Goal: Download file/media

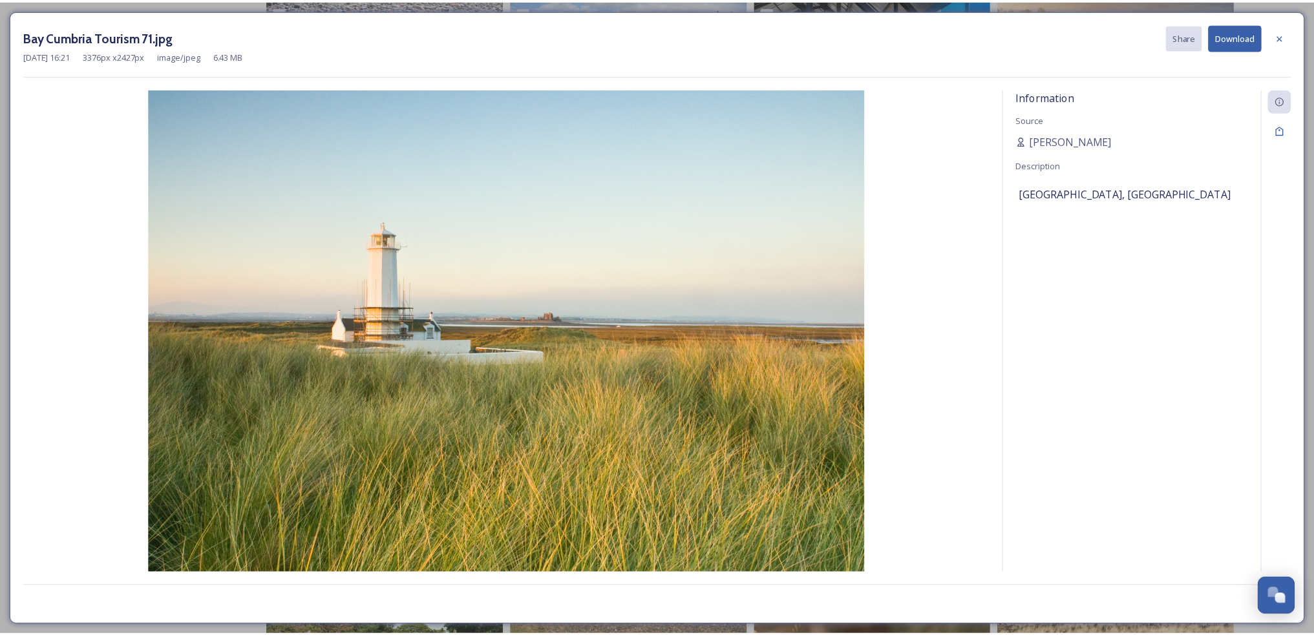
scroll to position [1, 0]
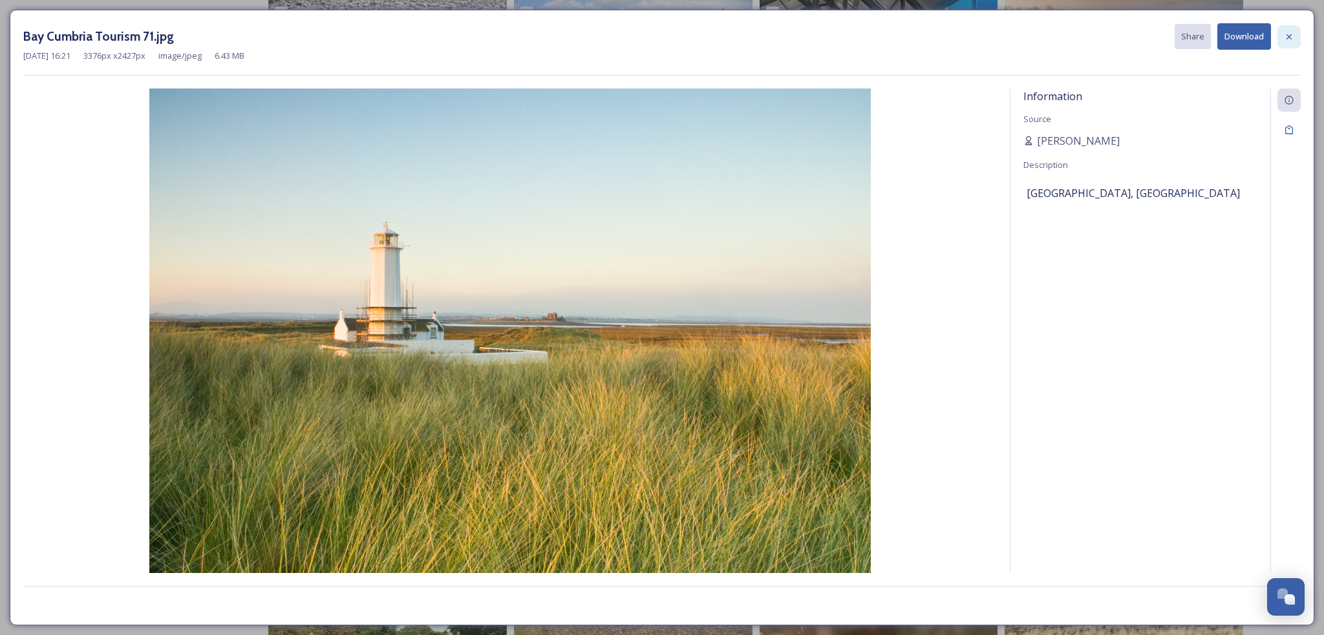
click at [1292, 36] on icon at bounding box center [1288, 37] width 10 height 10
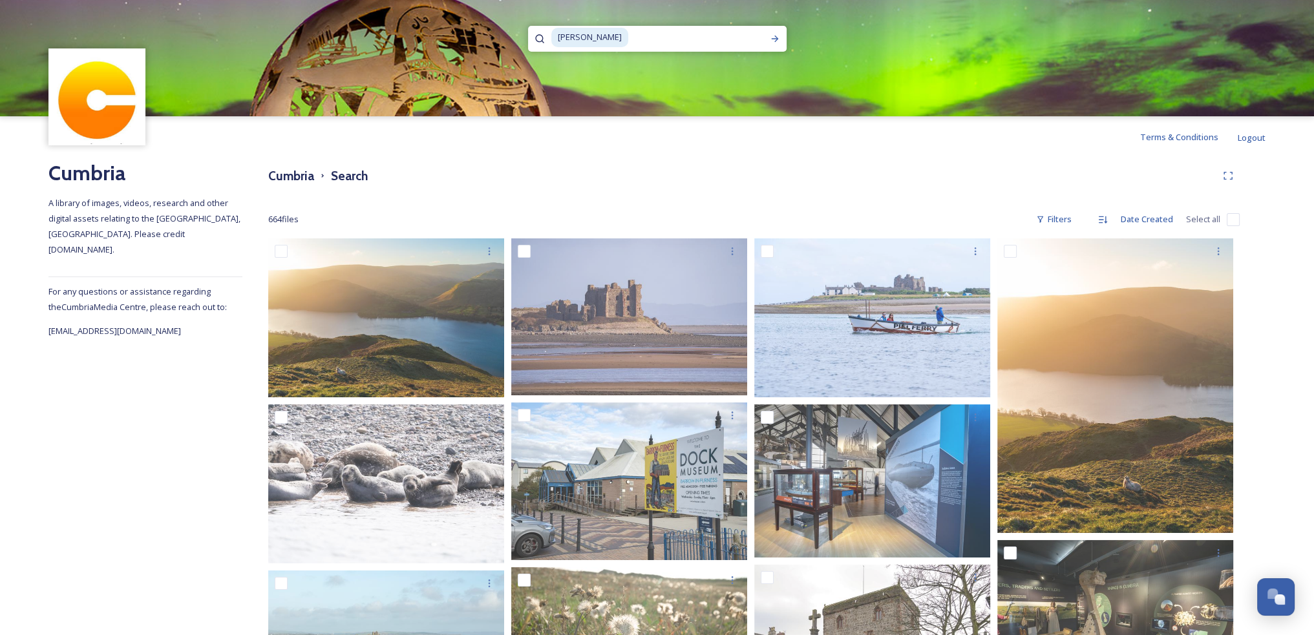
click at [589, 36] on span "[PERSON_NAME]" at bounding box center [589, 37] width 77 height 19
click at [593, 38] on input at bounding box center [650, 37] width 170 height 28
type input "b"
type input "[GEOGRAPHIC_DATA]"
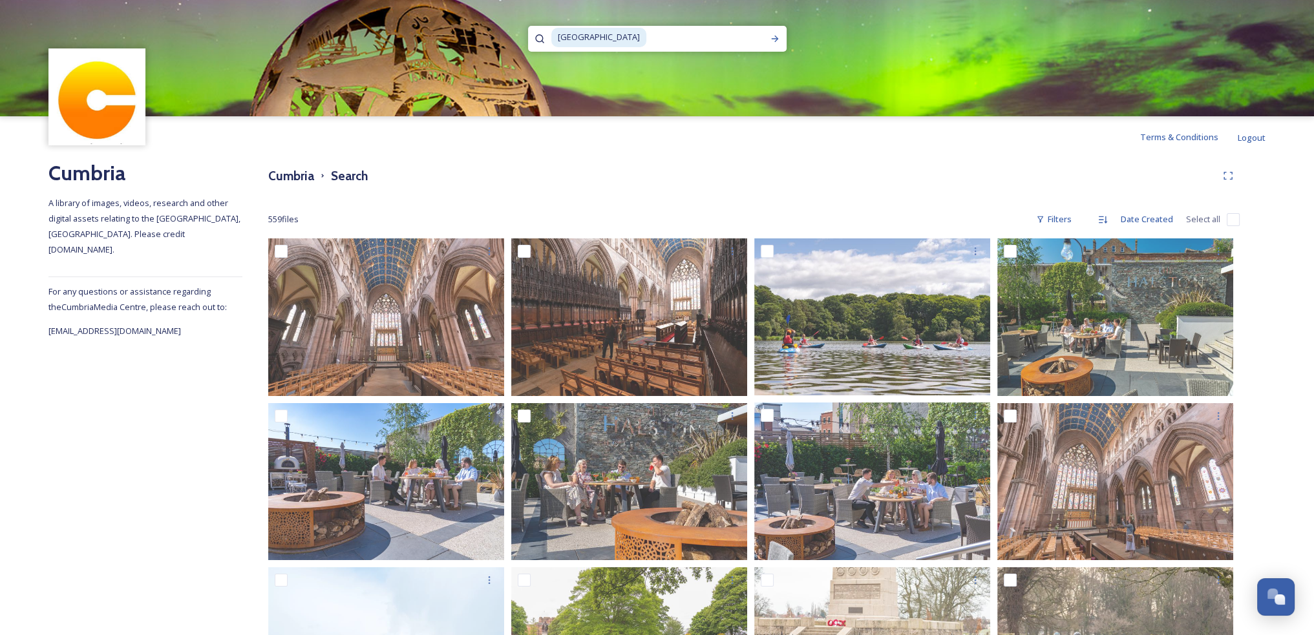
click at [648, 41] on input at bounding box center [706, 37] width 116 height 28
type input "C"
type input "talkin"
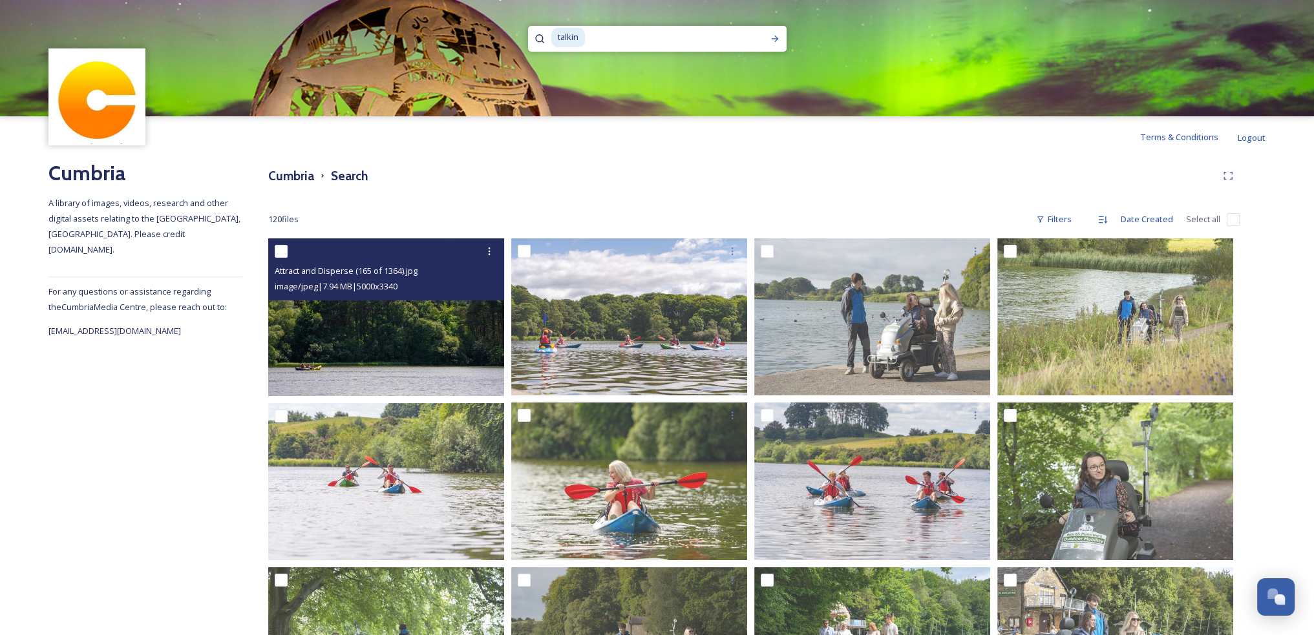
click at [408, 325] on img at bounding box center [386, 317] width 236 height 158
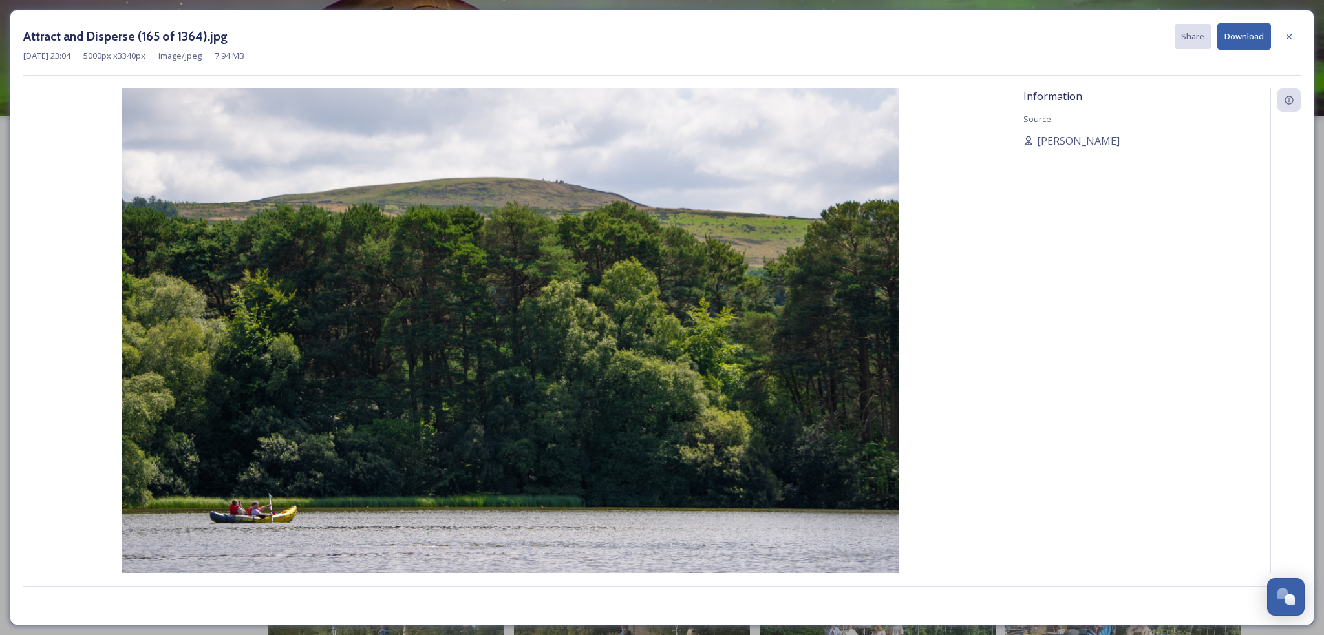
click at [1259, 36] on button "Download" at bounding box center [1244, 36] width 54 height 26
